Goal: Check status: Check status

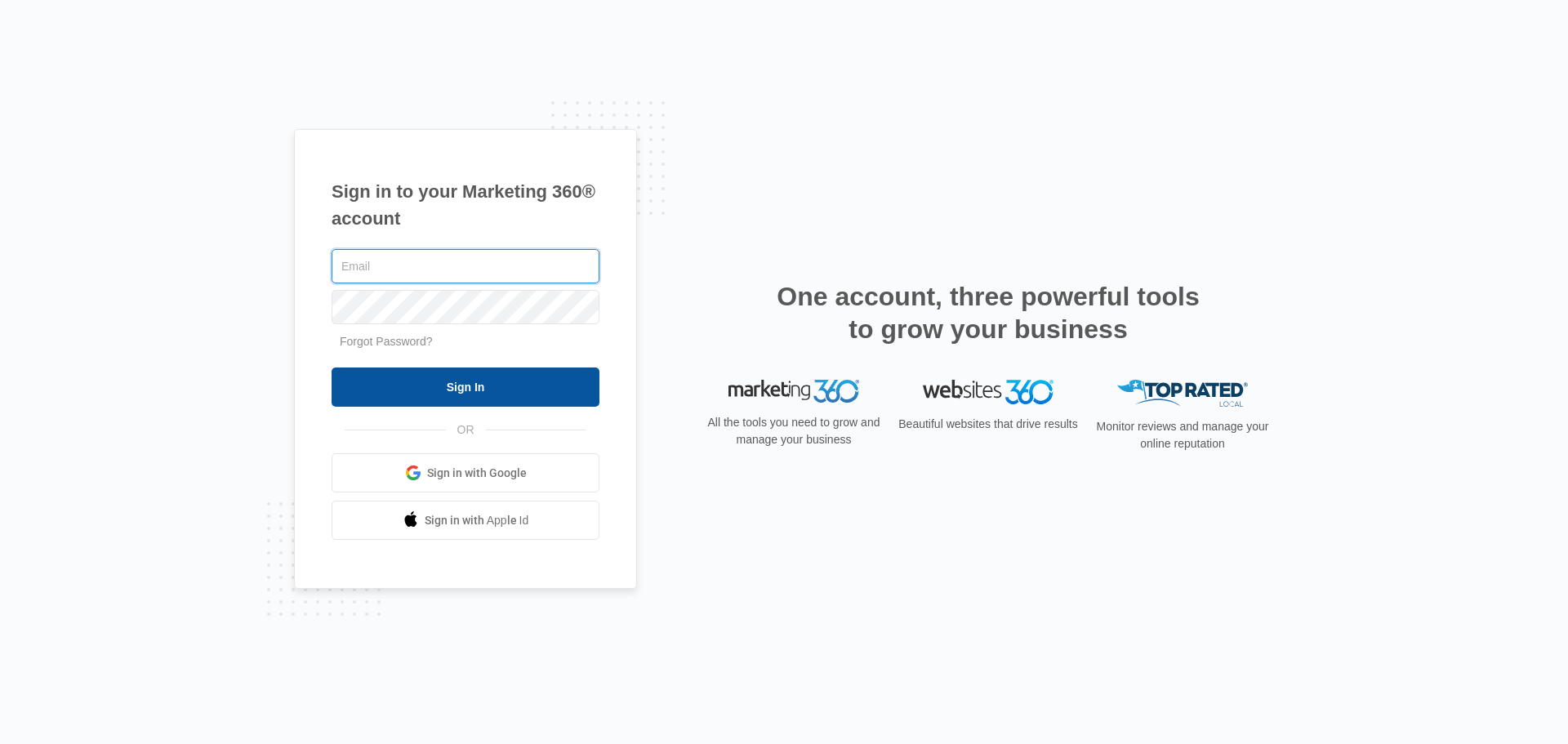
type input "[EMAIL_ADDRESS][DOMAIN_NAME]"
click at [525, 381] on input "Sign In" at bounding box center [465, 387] width 268 height 40
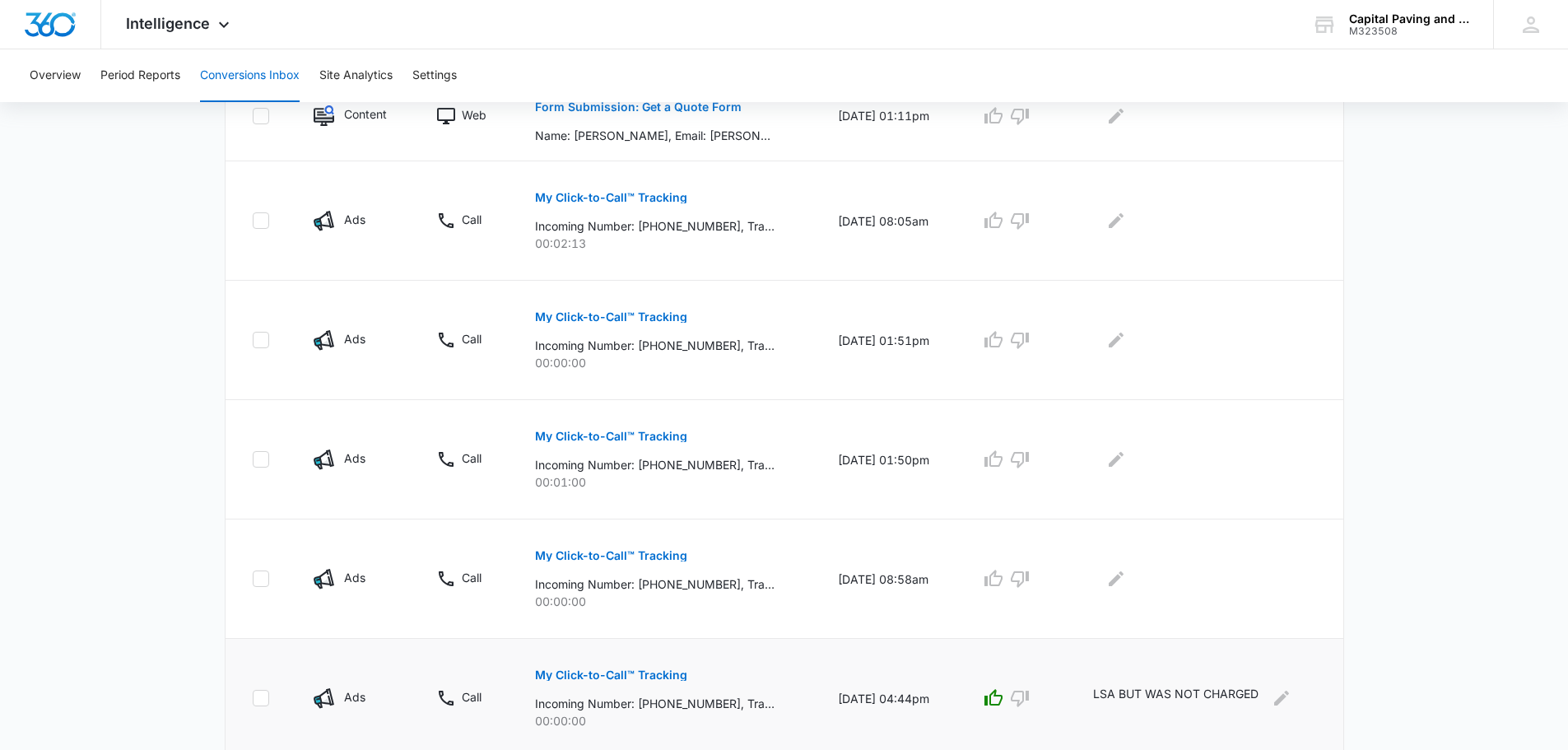
scroll to position [984, 0]
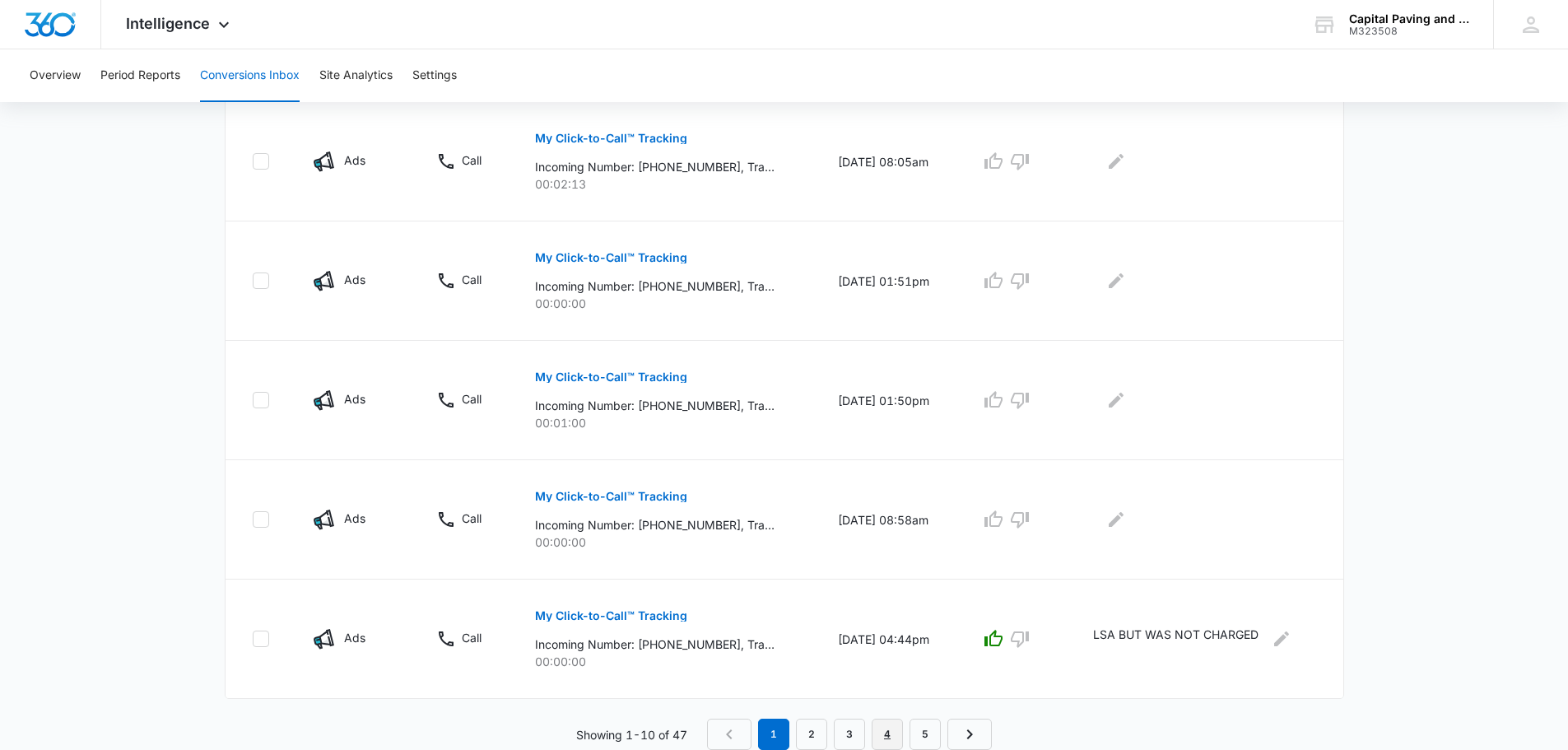
click at [878, 743] on link "4" at bounding box center [887, 734] width 32 height 32
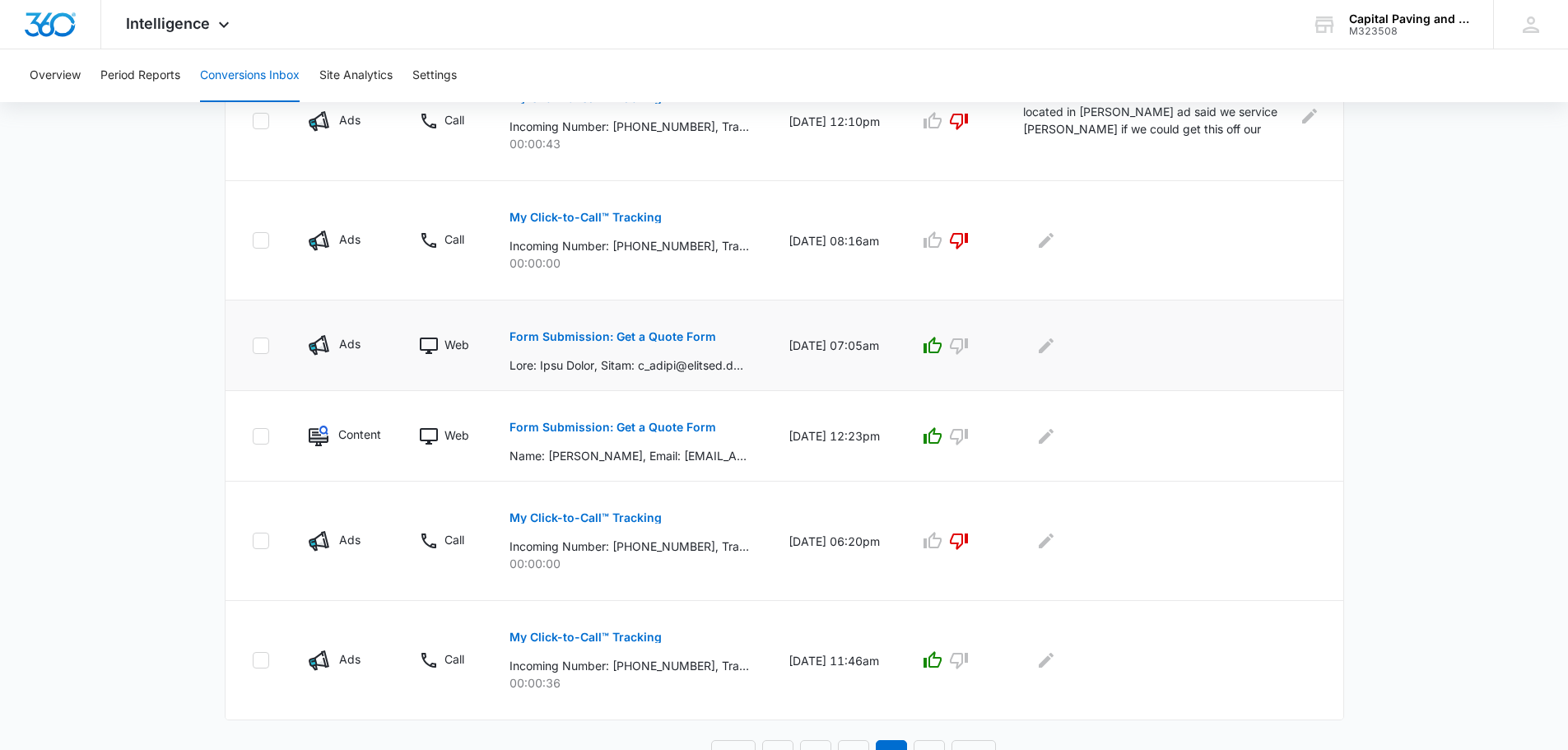
scroll to position [927, 0]
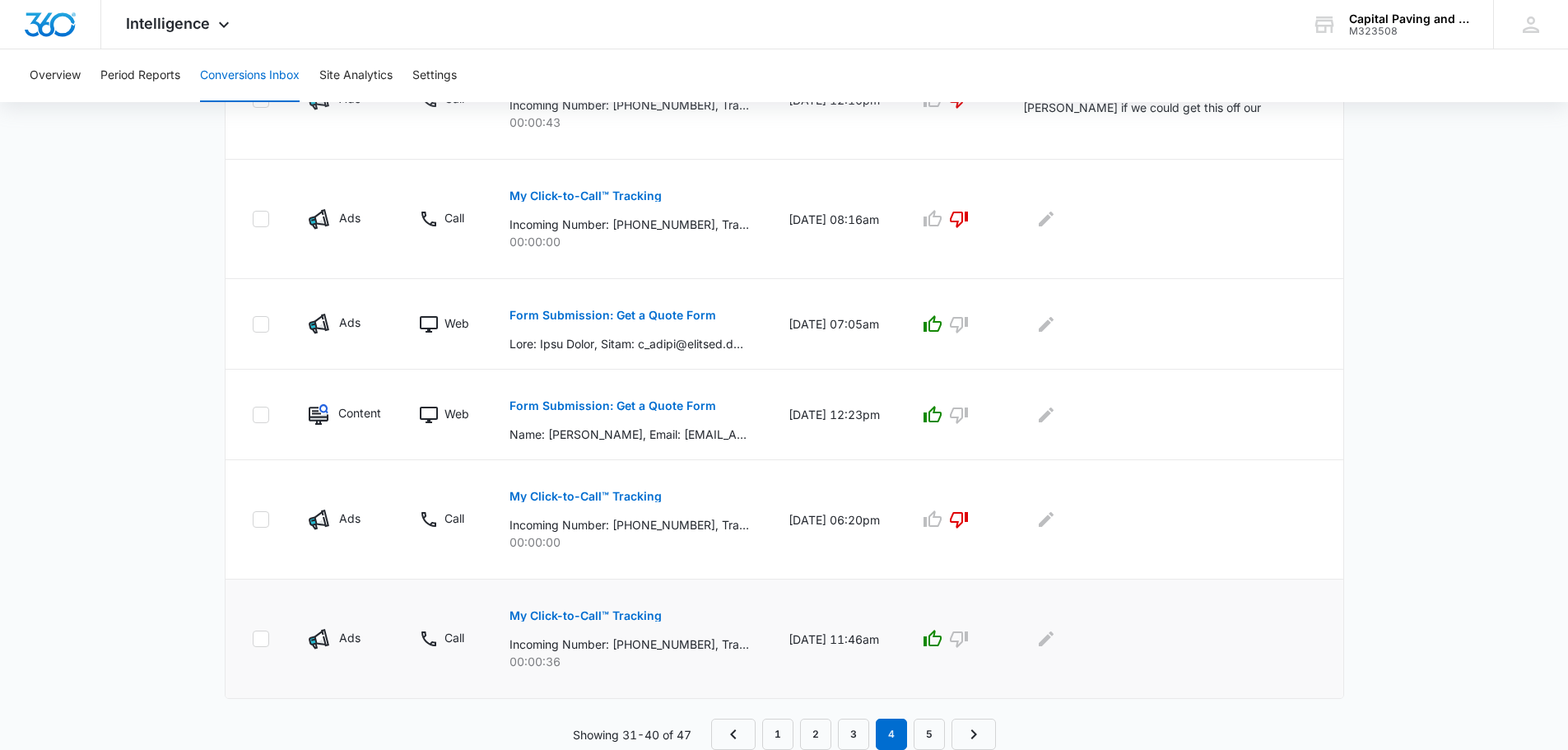
click at [634, 610] on p "My Click-to-Call™ Tracking" at bounding box center [585, 616] width 152 height 12
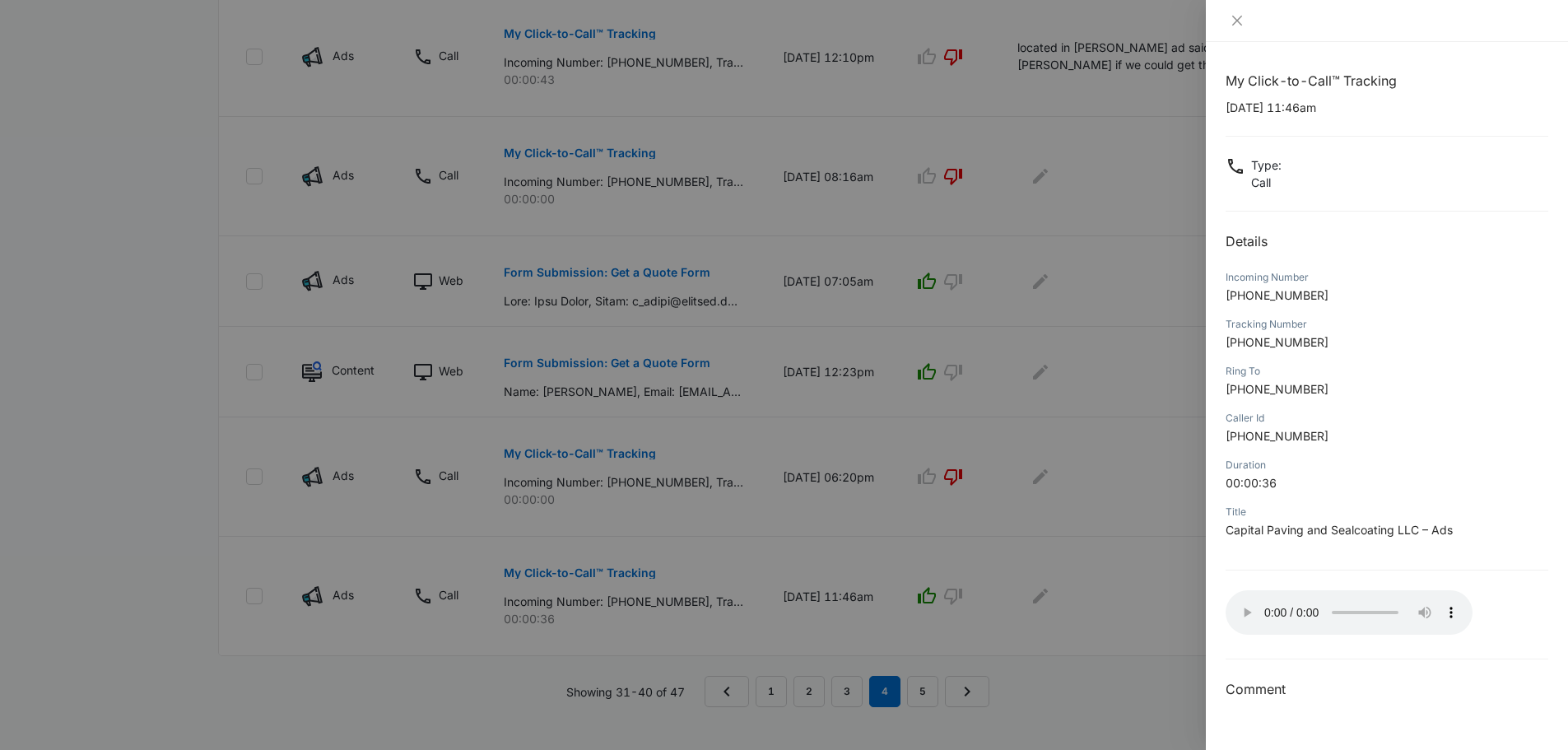
scroll to position [989, 0]
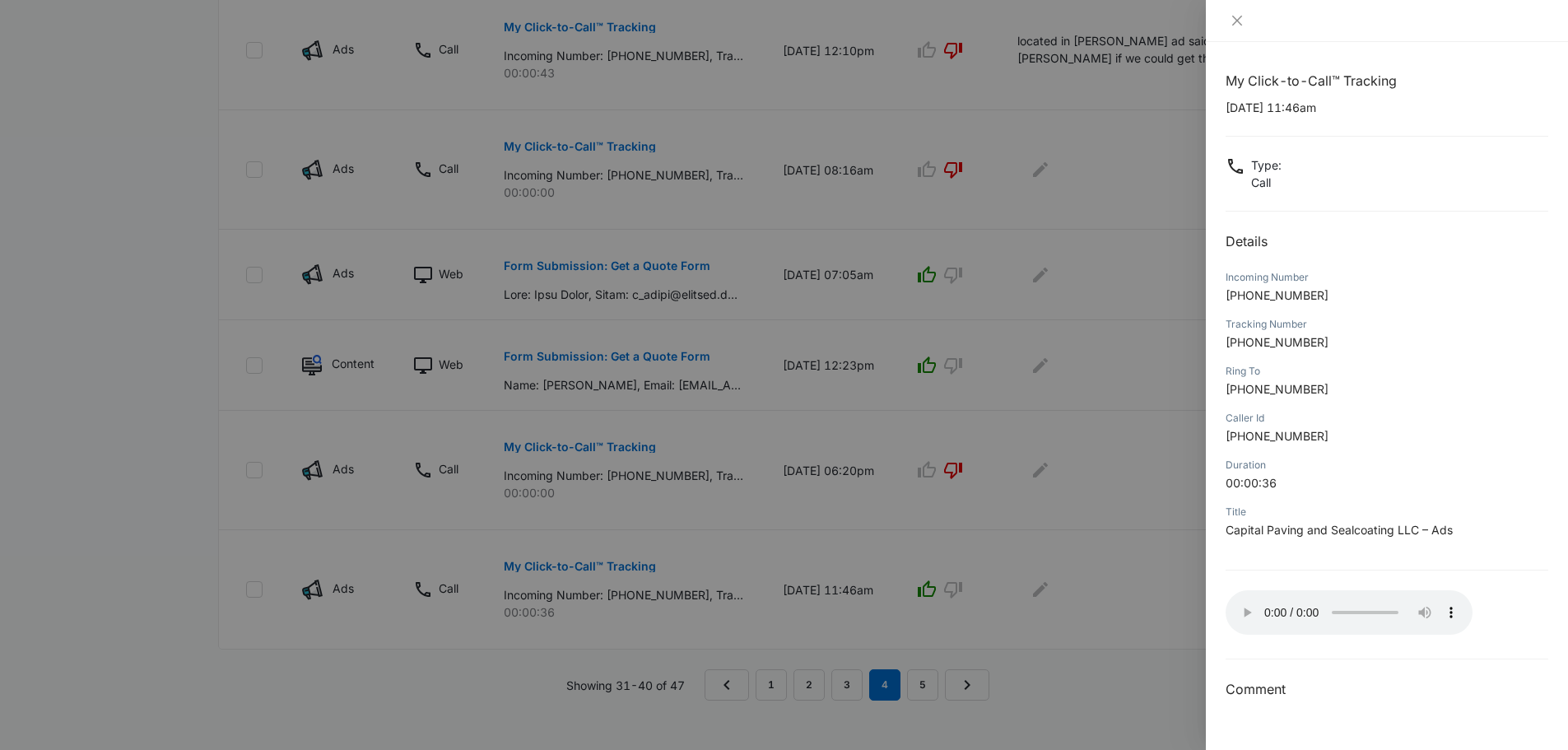
click at [1103, 411] on div at bounding box center [784, 375] width 1568 height 750
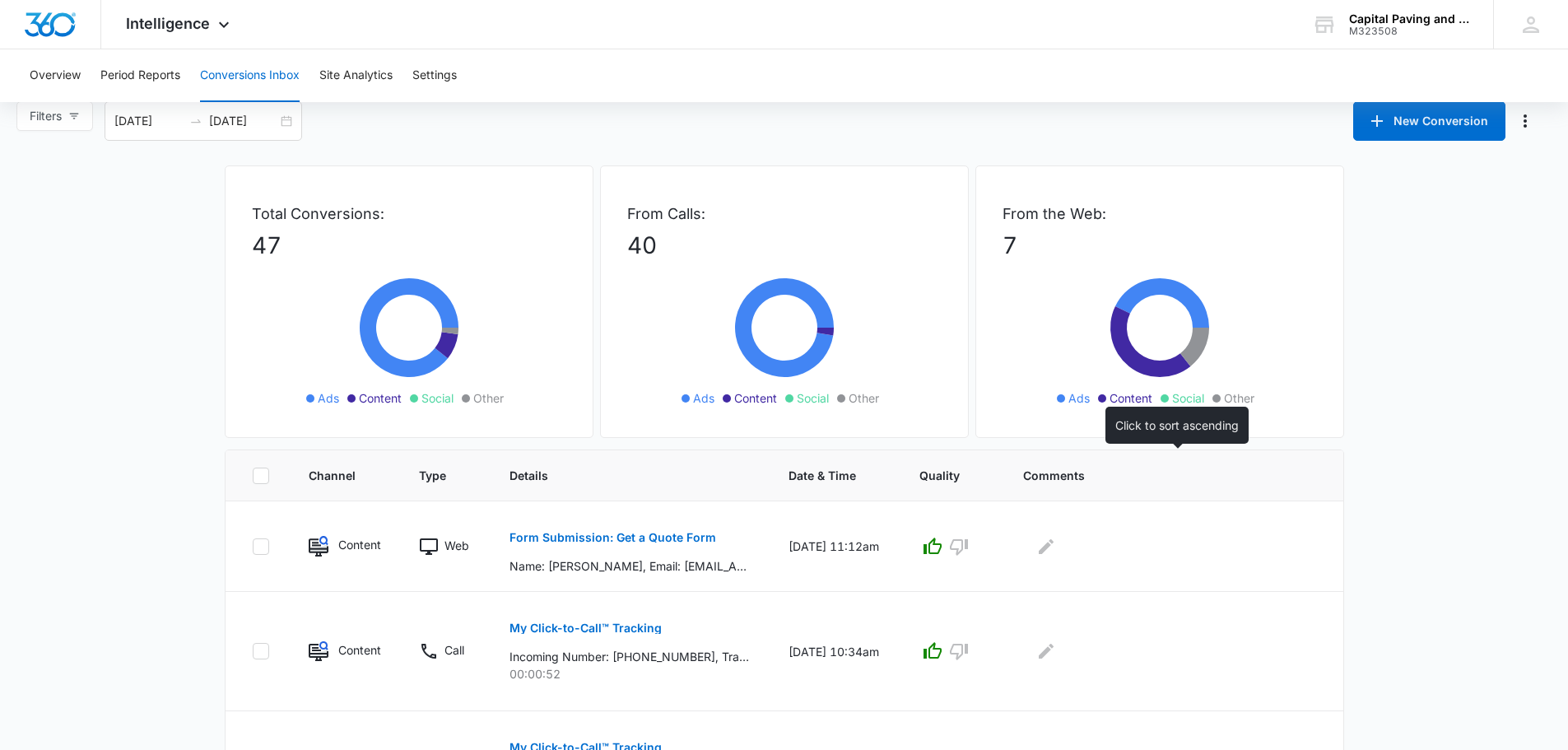
scroll to position [0, 0]
